Goal: Navigation & Orientation: Find specific page/section

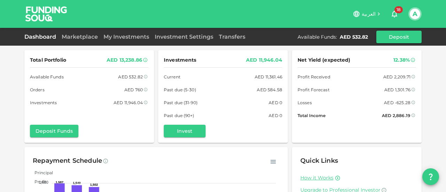
click at [40, 37] on link "Dashboard" at bounding box center [41, 36] width 35 height 7
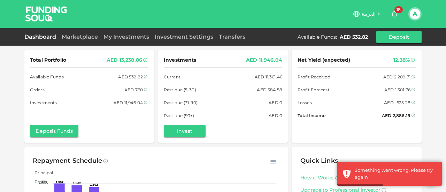
click at [36, 35] on link "Dashboard" at bounding box center [41, 36] width 35 height 7
